Goal: Find specific page/section: Find specific page/section

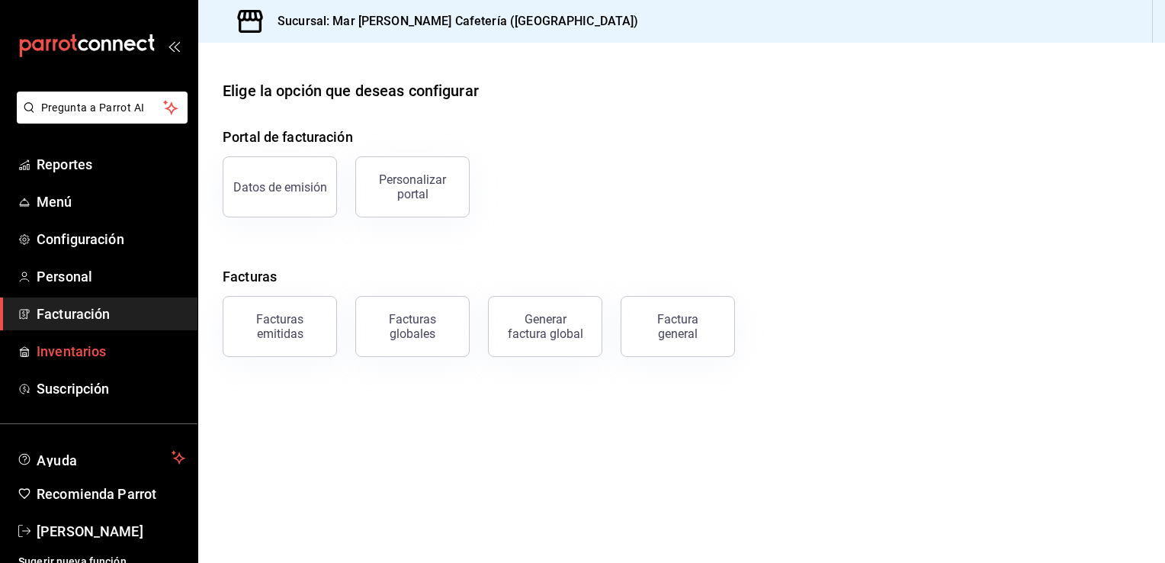
click at [117, 348] on span "Inventarios" at bounding box center [111, 351] width 149 height 21
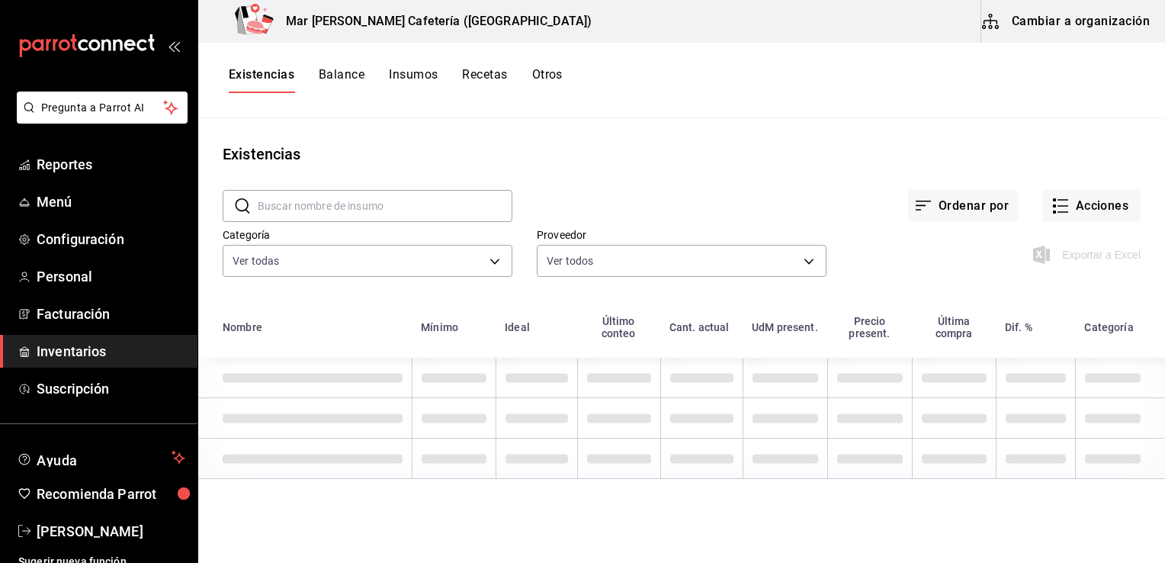
click at [364, 79] on button "Balance" at bounding box center [342, 80] width 46 height 26
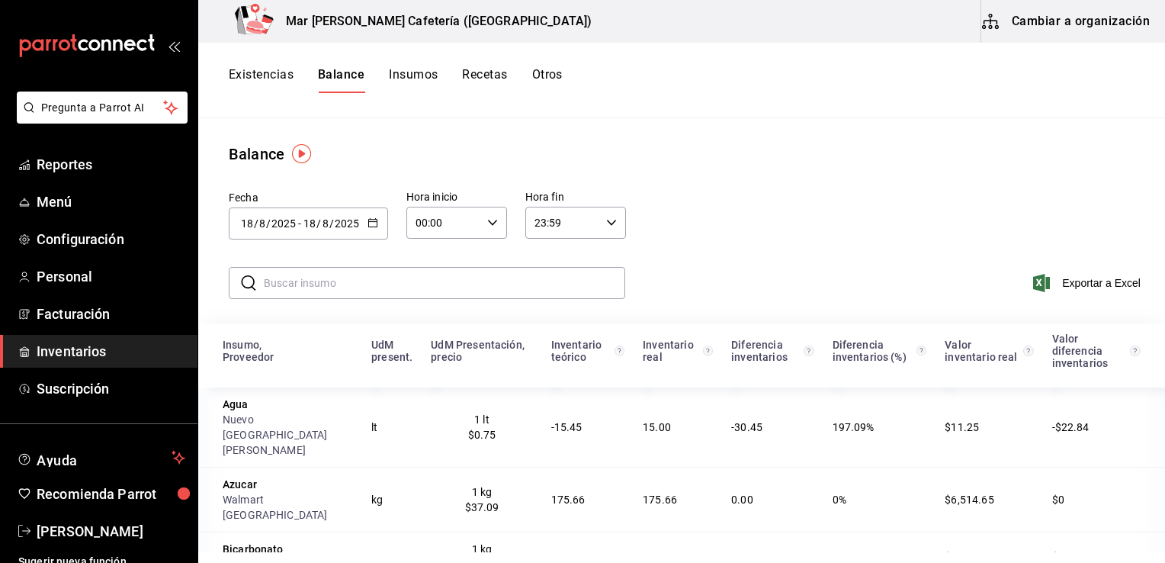
click at [307, 152] on img "button" at bounding box center [301, 153] width 19 height 19
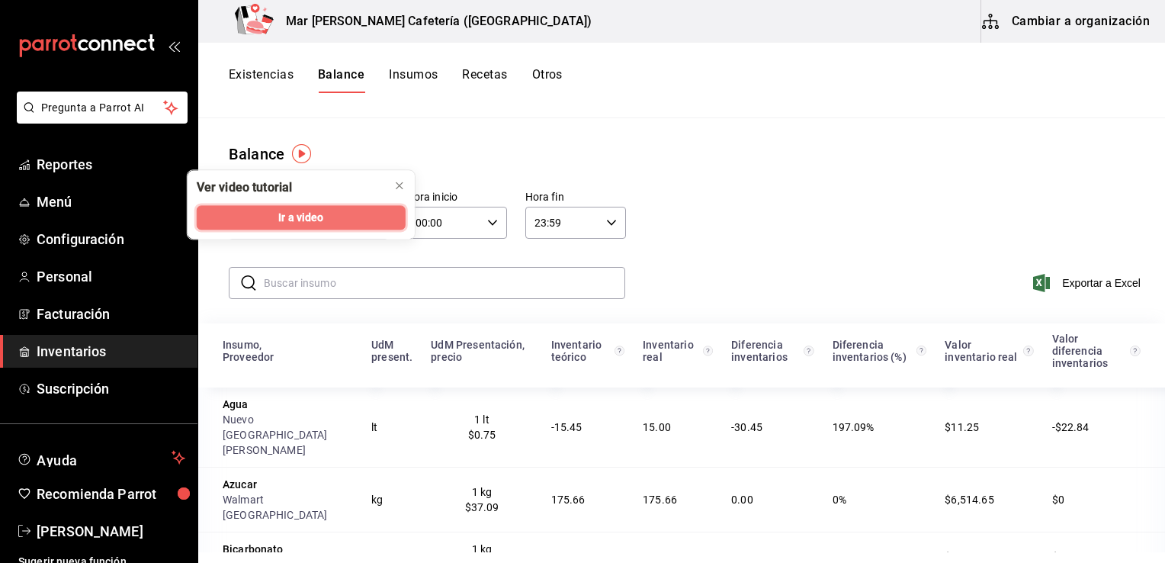
click at [320, 226] on button "Ir a video" at bounding box center [301, 217] width 209 height 24
